Goal: Information Seeking & Learning: Check status

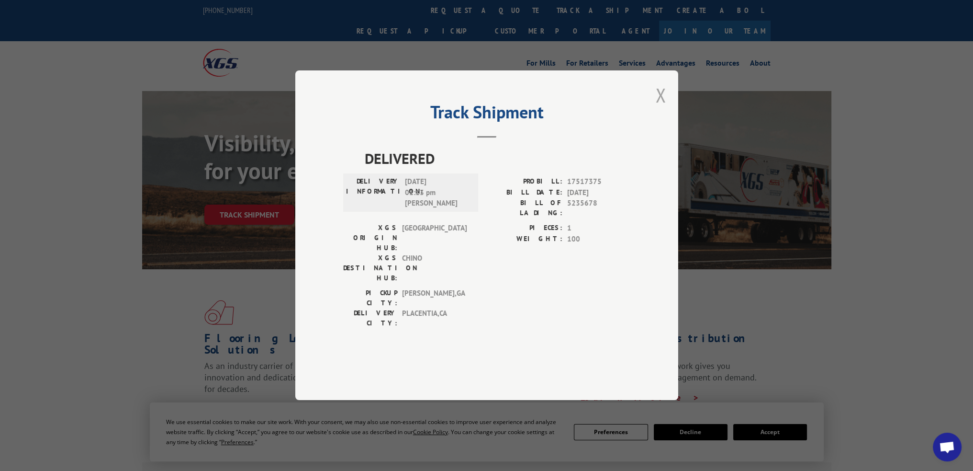
click at [657, 108] on button "Close modal" at bounding box center [661, 94] width 11 height 25
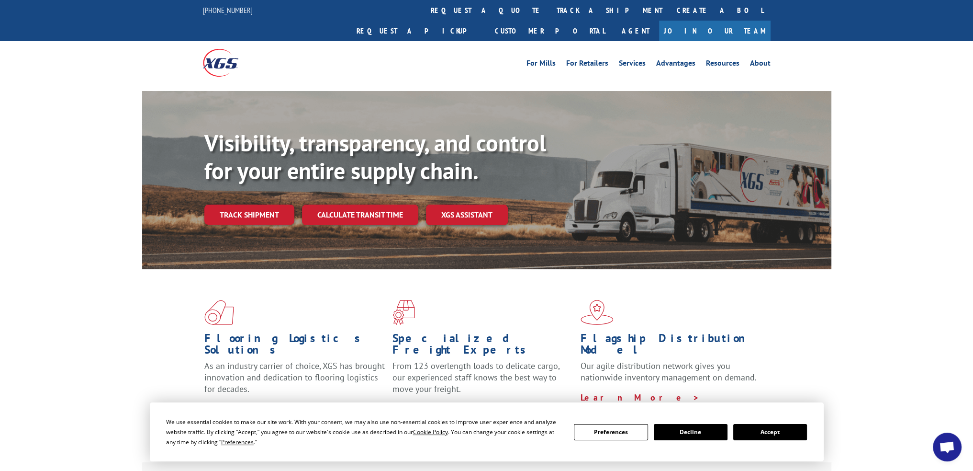
click at [550, 14] on link "track a shipment" at bounding box center [610, 10] width 120 height 21
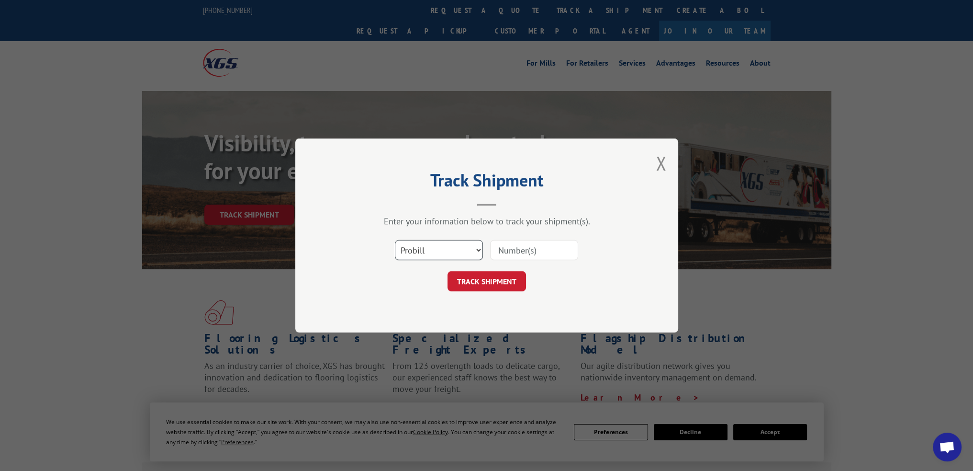
click at [433, 255] on select "Select category... Probill BOL PO" at bounding box center [439, 250] width 88 height 20
select select "po"
click at [395, 240] on select "Select category... Probill BOL PO" at bounding box center [439, 250] width 88 height 20
paste input "40547402"
type input "40547402"
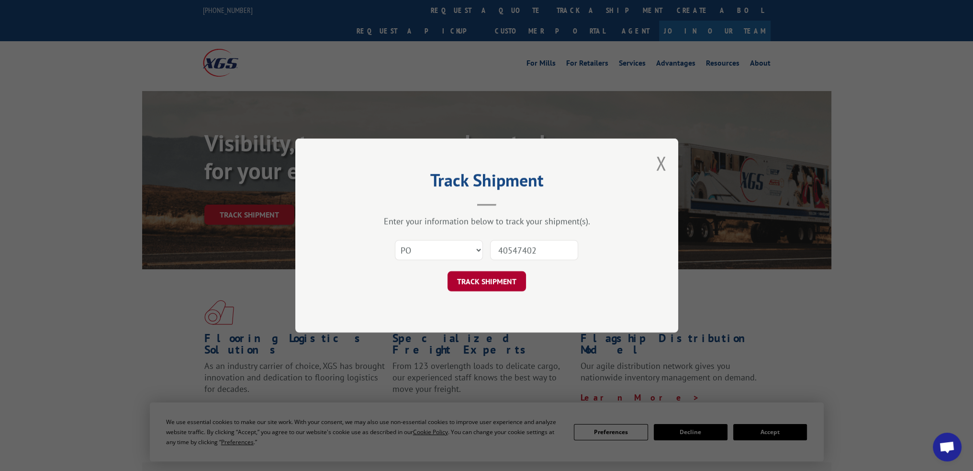
click at [480, 275] on button "TRACK SHIPMENT" at bounding box center [487, 281] width 79 height 20
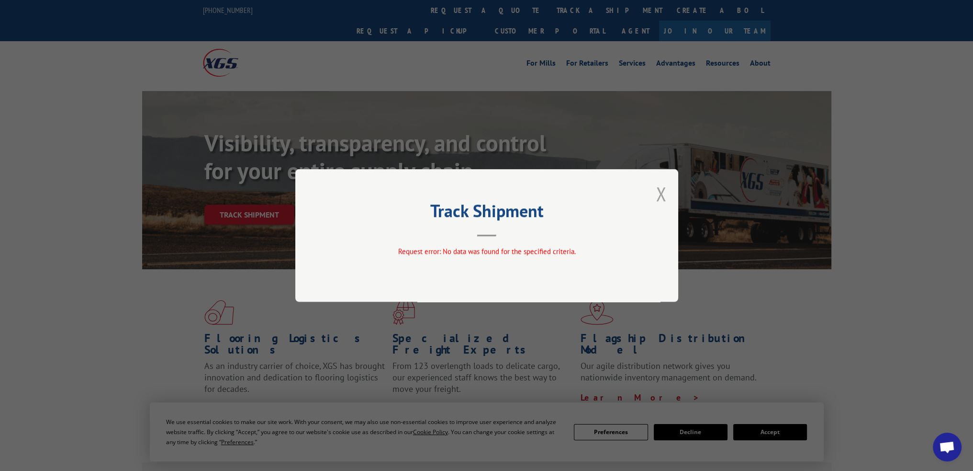
click at [658, 190] on button "Close modal" at bounding box center [661, 193] width 11 height 25
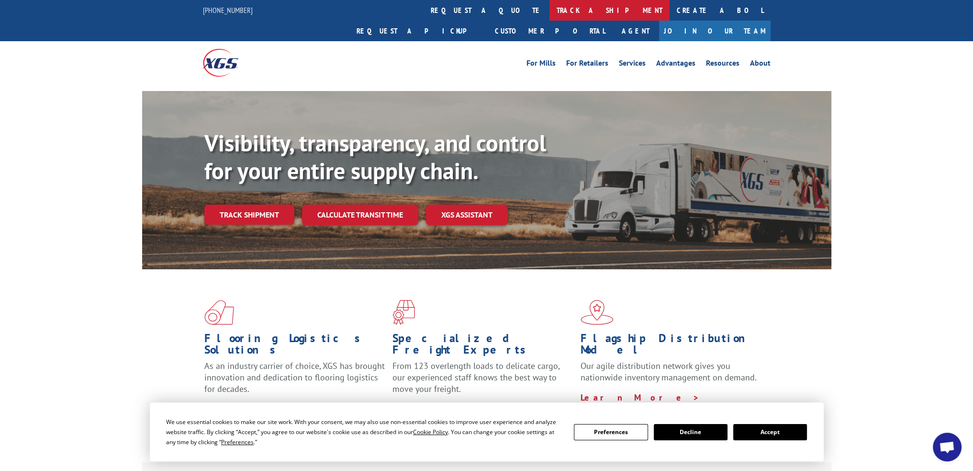
click at [550, 12] on link "track a shipment" at bounding box center [610, 10] width 120 height 21
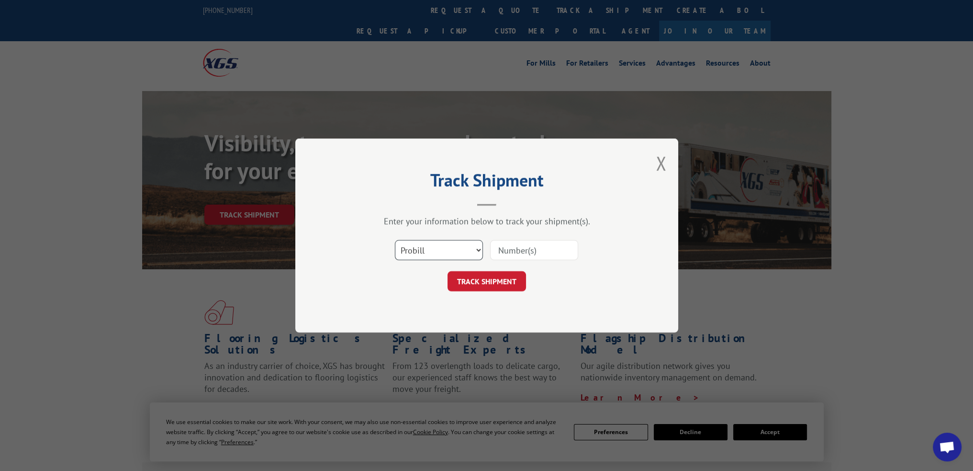
click at [471, 249] on select "Select category... Probill BOL PO" at bounding box center [439, 250] width 88 height 20
select select "po"
click at [395, 240] on select "Select category... Probill BOL PO" at bounding box center [439, 250] width 88 height 20
paste input "40547402"
type input "40547402"
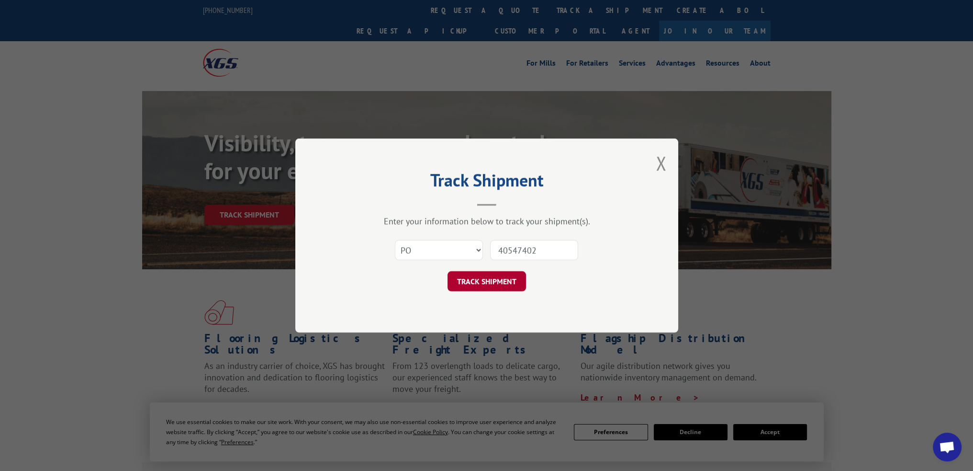
click at [500, 275] on button "TRACK SHIPMENT" at bounding box center [487, 281] width 79 height 20
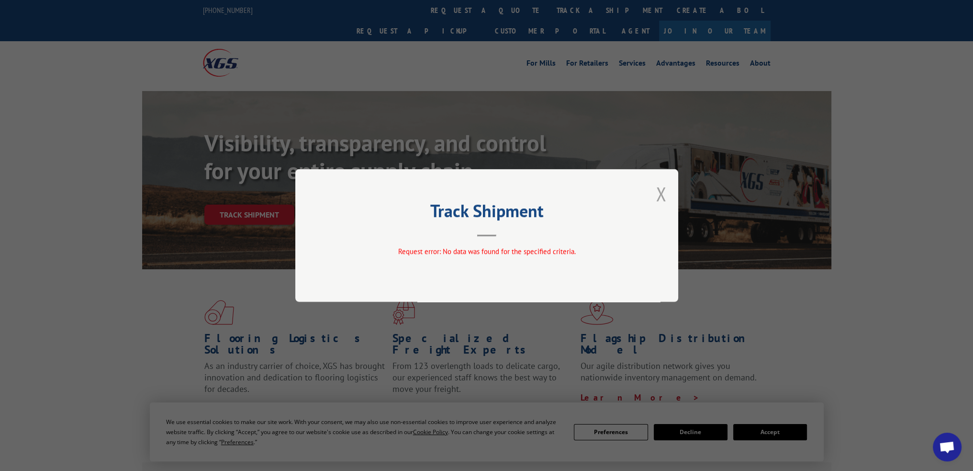
click at [660, 193] on button "Close modal" at bounding box center [661, 193] width 11 height 25
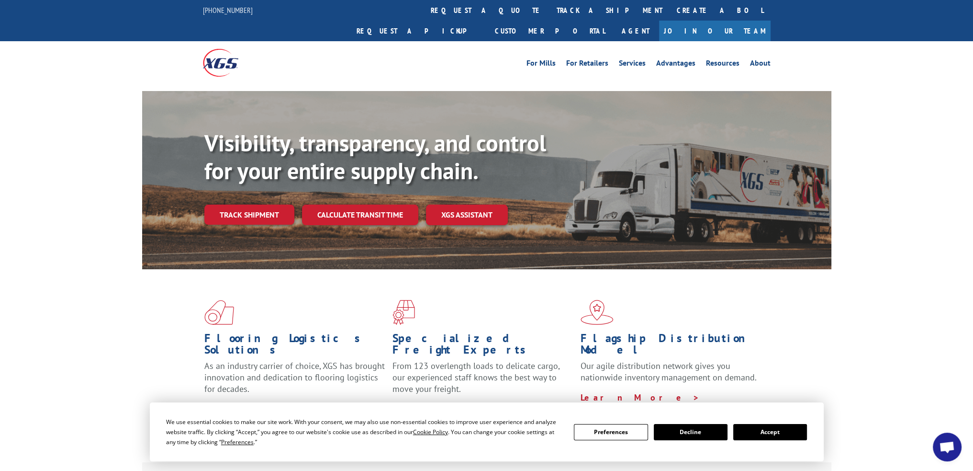
click at [550, 13] on link "track a shipment" at bounding box center [610, 10] width 120 height 21
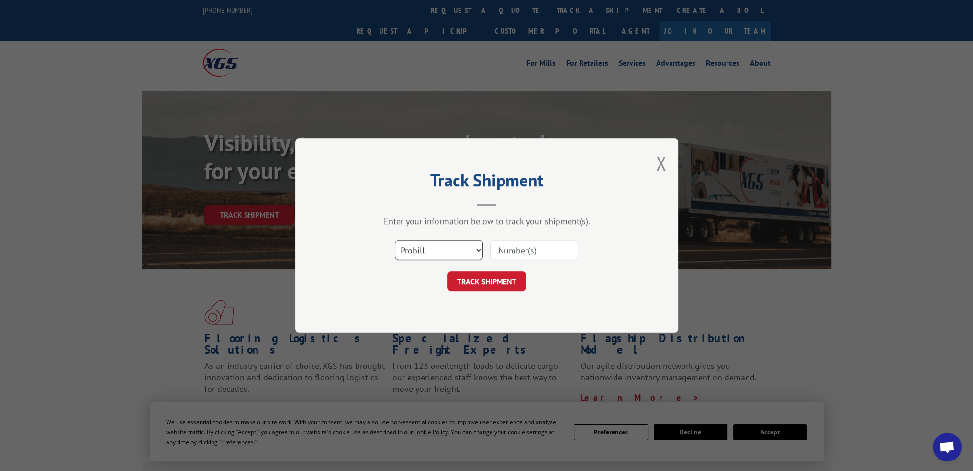
click at [460, 243] on select "Select category... Probill BOL PO" at bounding box center [439, 250] width 88 height 20
select select "po"
click at [395, 240] on select "Select category... Probill BOL PO" at bounding box center [439, 250] width 88 height 20
paste input "40547402"
type input "40547402"
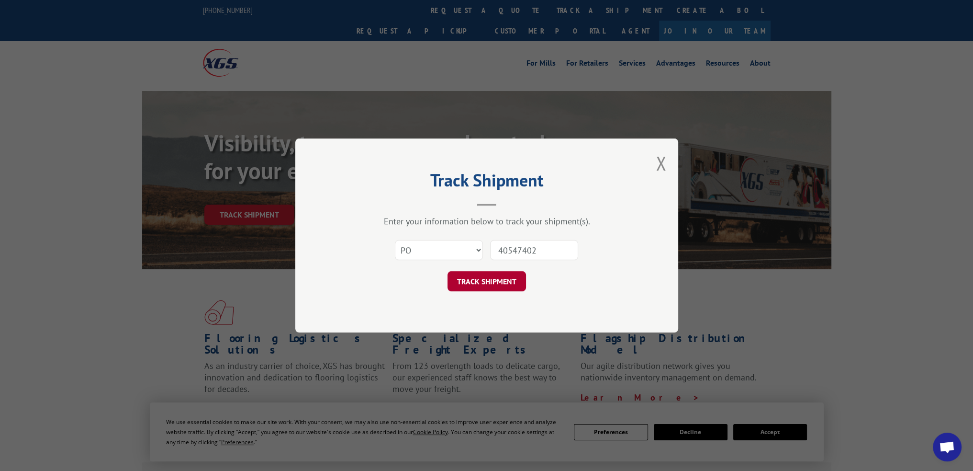
click at [485, 282] on button "TRACK SHIPMENT" at bounding box center [487, 281] width 79 height 20
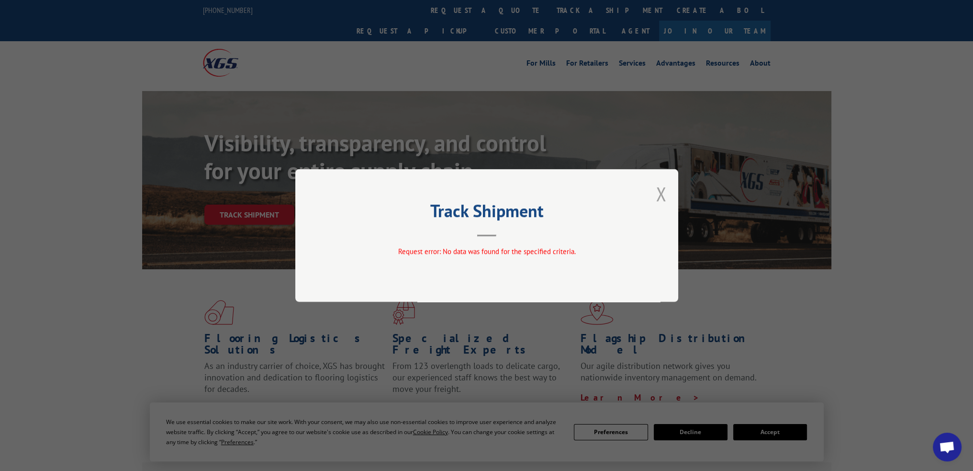
click at [660, 193] on button "Close modal" at bounding box center [661, 193] width 11 height 25
